Goal: Obtain resource: Download file/media

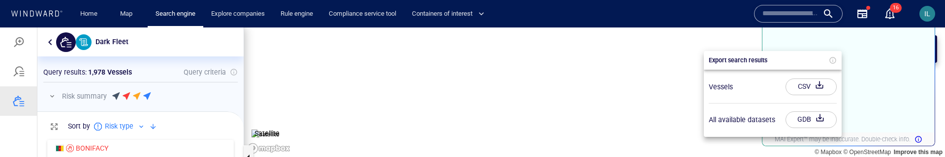
scroll to position [23, 206]
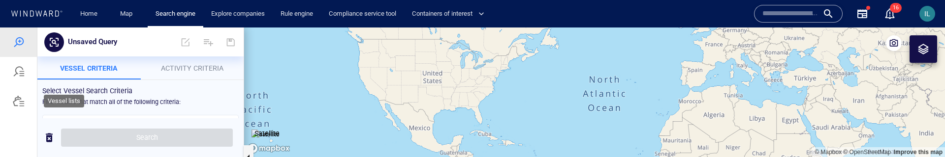
click at [19, 104] on div at bounding box center [19, 101] width 12 height 12
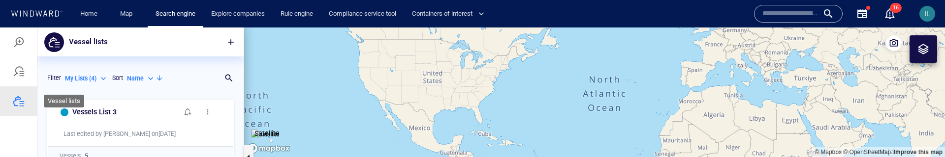
scroll to position [62, 206]
click at [97, 79] on div "My Lists ( 4 )" at bounding box center [86, 78] width 43 height 9
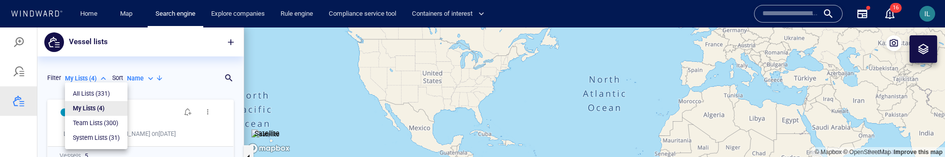
click at [100, 139] on p "System Lists ( 31 )" at bounding box center [96, 138] width 47 height 9
type input "**********"
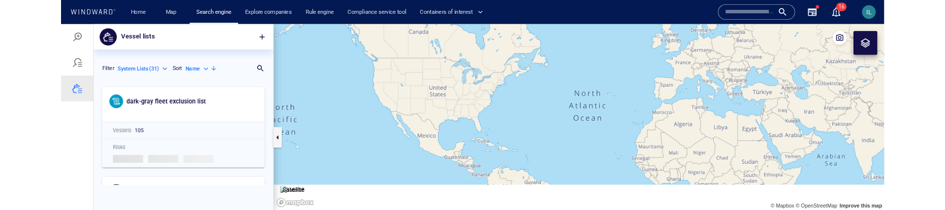
scroll to position [115, 206]
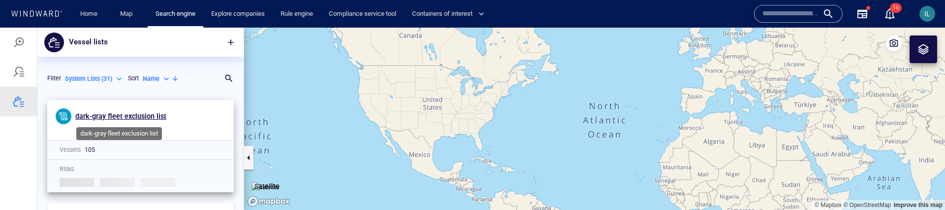
click at [119, 117] on span "dark-gray fleet exclusion list" at bounding box center [120, 116] width 91 height 8
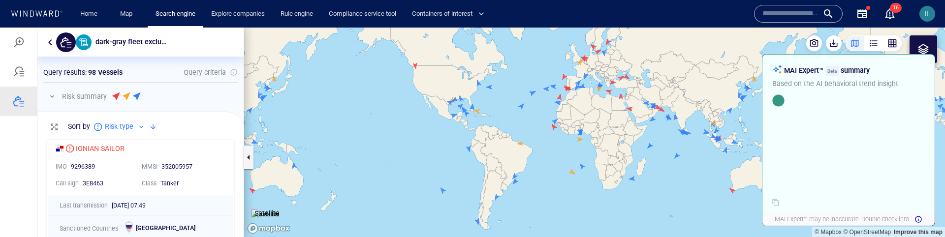
scroll to position [102, 206]
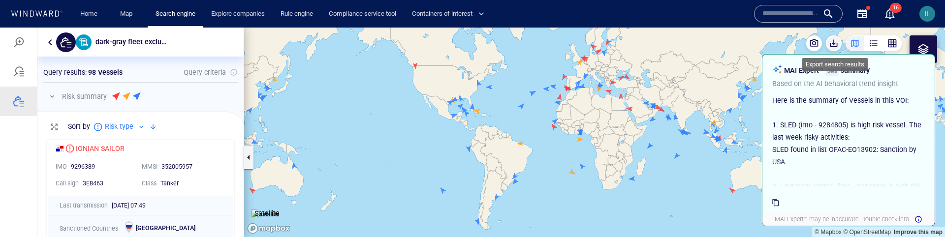
click at [831, 46] on span "button" at bounding box center [834, 43] width 10 height 10
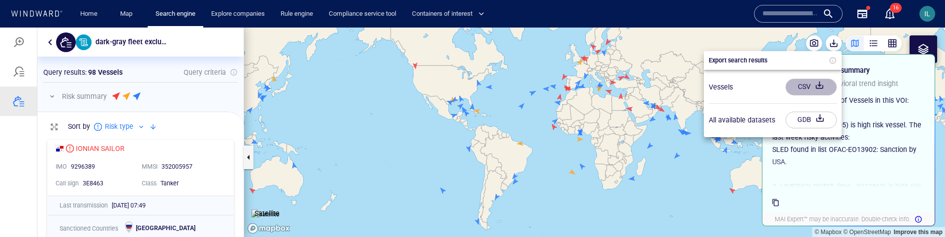
click at [810, 86] on div "CSV" at bounding box center [804, 87] width 17 height 16
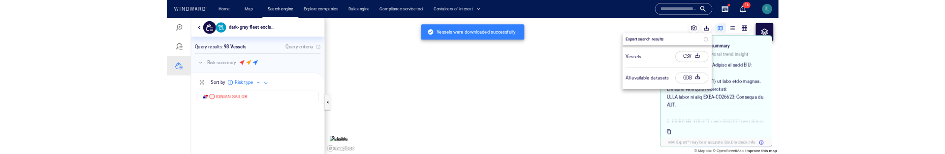
scroll to position [19, 206]
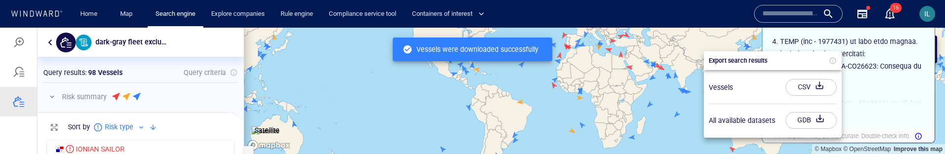
click at [50, 43] on div at bounding box center [472, 91] width 945 height 126
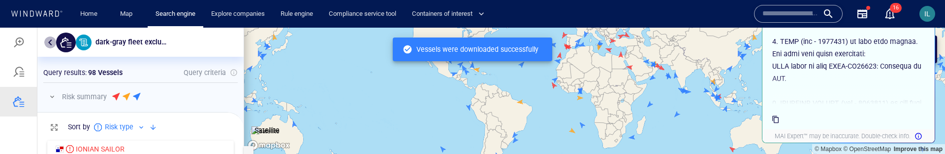
click at [51, 43] on button "button" at bounding box center [50, 42] width 12 height 12
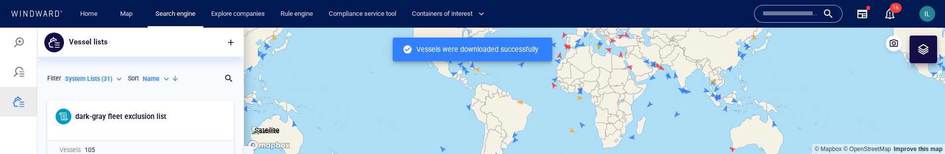
scroll to position [59, 206]
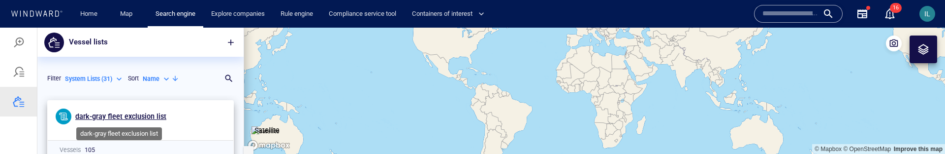
click at [145, 115] on span "dark-gray fleet exclusion list" at bounding box center [120, 116] width 91 height 8
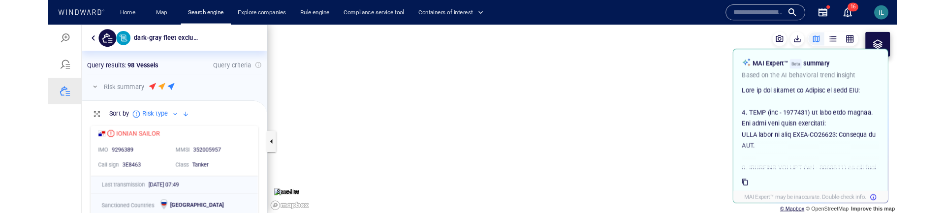
scroll to position [104, 206]
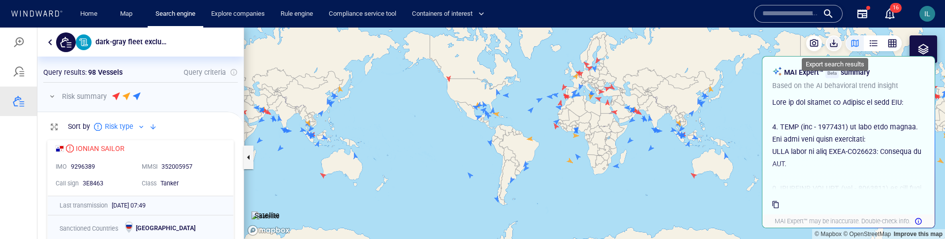
click at [837, 45] on span "button" at bounding box center [834, 43] width 10 height 10
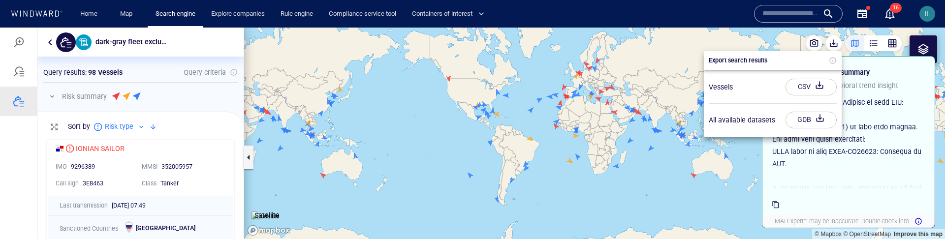
click at [814, 83] on div "button" at bounding box center [819, 87] width 14 height 18
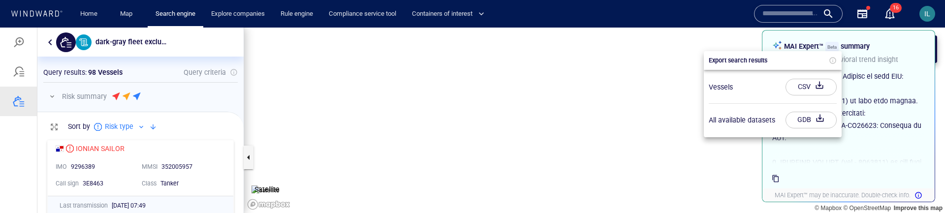
scroll to position [78, 206]
